Goal: Find contact information: Find contact information

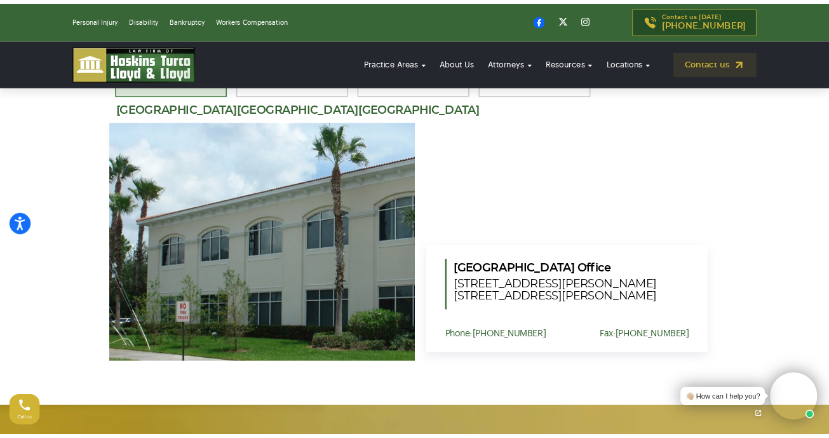
scroll to position [3816, 0]
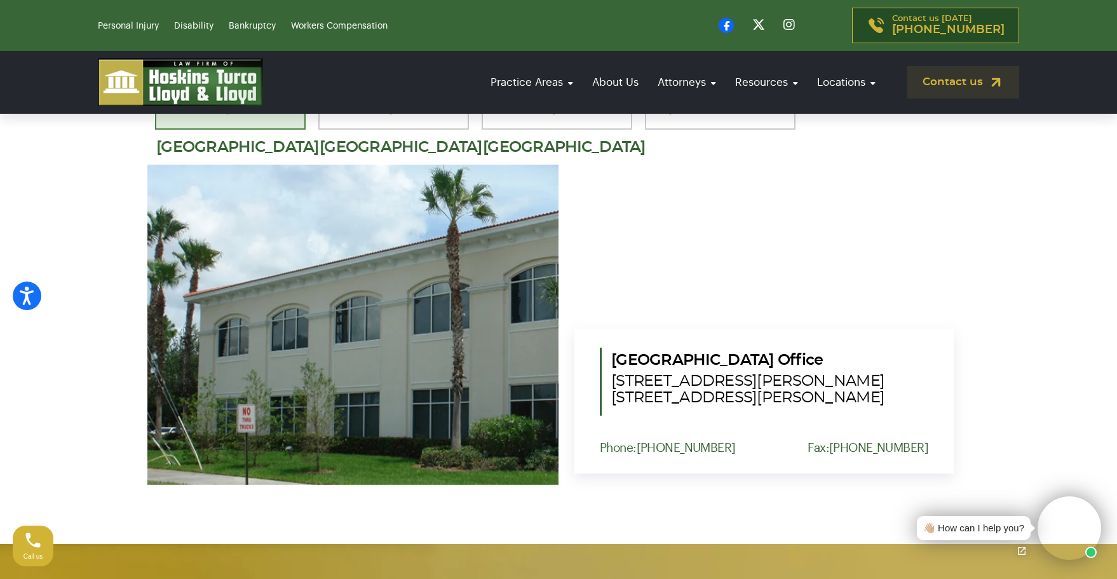
drag, startPoint x: 849, startPoint y: 382, endPoint x: 602, endPoint y: 367, distance: 247.6
click at [602, 367] on div "[GEOGRAPHIC_DATA] Office [STREET_ADDRESS][PERSON_NAME] [STREET_ADDRESS][PERSON_…" at bounding box center [764, 381] width 328 height 68
copy span "[STREET_ADDRESS][PERSON_NAME] [STREET_ADDRESS][PERSON_NAME]"
drag, startPoint x: 711, startPoint y: 434, endPoint x: 671, endPoint y: 435, distance: 40.7
click at [640, 441] on div "Phone: [PHONE_NUMBER] Fax: [PHONE_NUMBER]" at bounding box center [764, 447] width 328 height 13
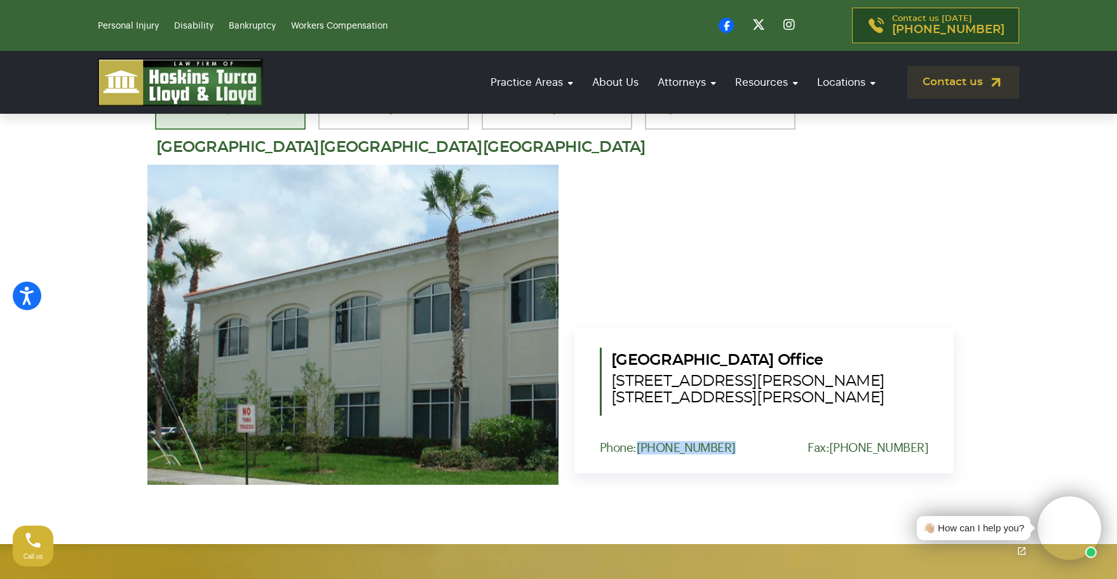
copy link "[PHONE_NUMBER]"
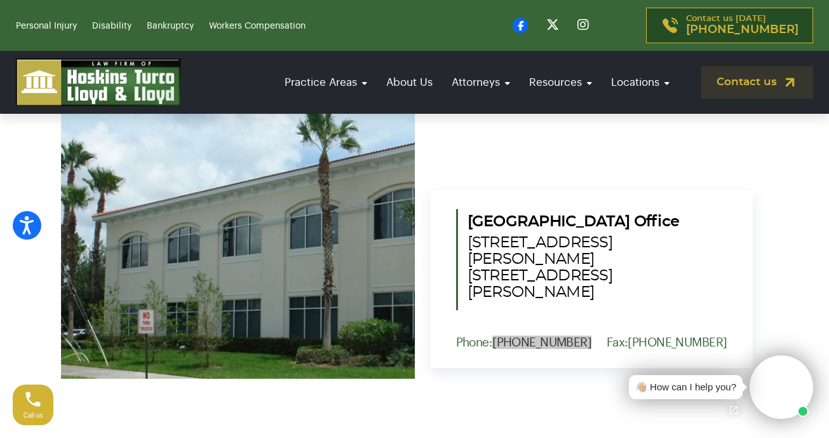
scroll to position [3982, 0]
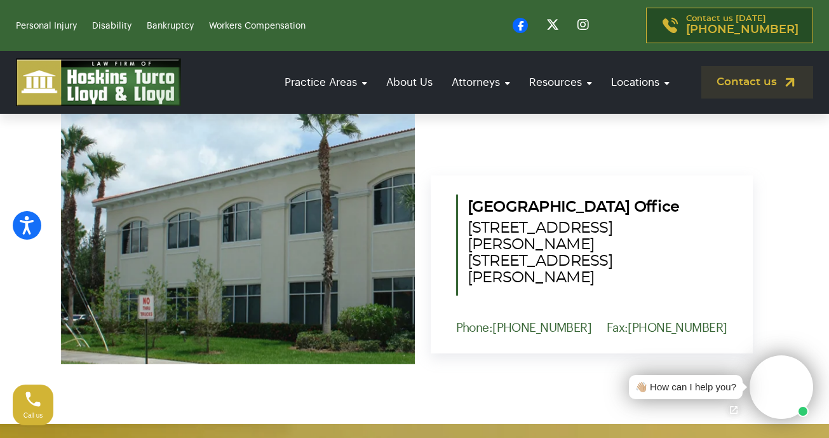
click at [584, 321] on div "Phone: [PHONE_NUMBER] Fax: [PHONE_NUMBER]" at bounding box center [591, 327] width 271 height 13
drag, startPoint x: 575, startPoint y: 286, endPoint x: 494, endPoint y: 286, distance: 81.3
click at [493, 321] on div "Phone: [PHONE_NUMBER] Fax: [PHONE_NUMBER]" at bounding box center [591, 327] width 271 height 13
click at [588, 321] on div "Phone: [PHONE_NUMBER] Fax: [PHONE_NUMBER]" at bounding box center [591, 327] width 271 height 13
drag, startPoint x: 581, startPoint y: 288, endPoint x: 522, endPoint y: 292, distance: 58.5
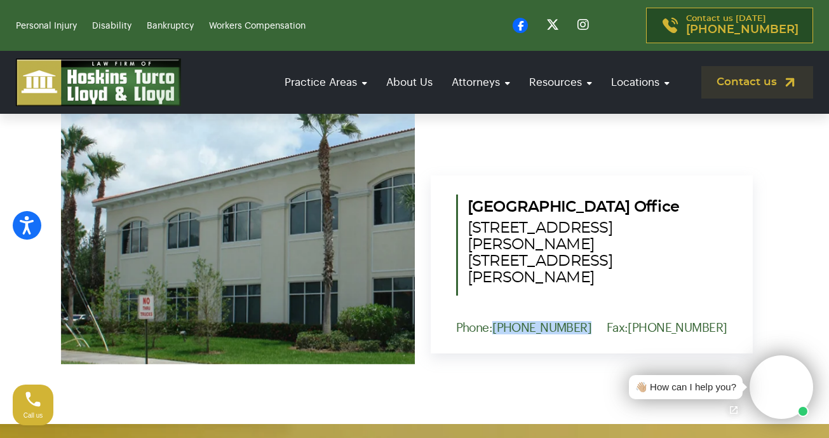
click at [495, 321] on div "Phone: [PHONE_NUMBER] Fax: [PHONE_NUMBER]" at bounding box center [591, 327] width 271 height 13
copy link "[PHONE_NUMBER]"
